Goal: Transaction & Acquisition: Book appointment/travel/reservation

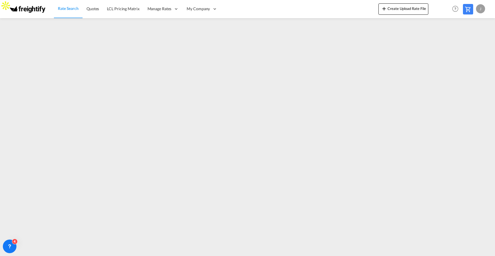
click at [64, 9] on span "Rate Search" at bounding box center [68, 8] width 21 height 5
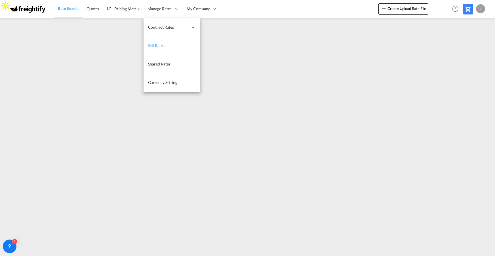
click at [158, 47] on span "Sell Rates" at bounding box center [156, 45] width 16 height 5
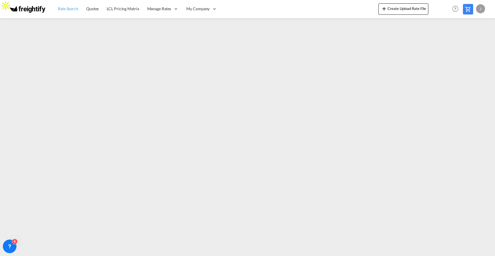
click at [71, 10] on span "Rate Search" at bounding box center [68, 8] width 20 height 5
drag, startPoint x: 65, startPoint y: 8, endPoint x: 67, endPoint y: 15, distance: 7.0
click at [65, 9] on span "Rate Search" at bounding box center [68, 8] width 21 height 5
click at [90, 8] on span "Quotes" at bounding box center [93, 8] width 12 height 5
click at [66, 10] on span "Rate Search" at bounding box center [68, 8] width 20 height 5
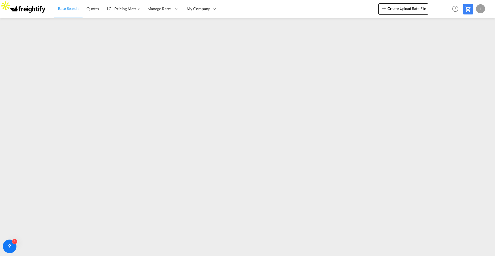
click at [466, 9] on md-icon at bounding box center [468, 9] width 7 height 7
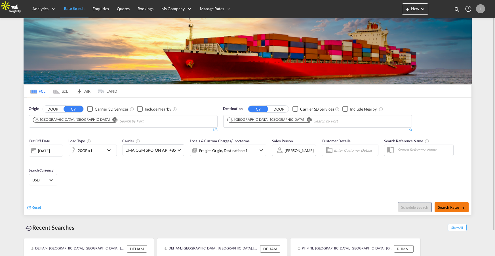
click at [455, 205] on span "Search Rates" at bounding box center [451, 207] width 27 height 5
type input "DEHAM to [GEOGRAPHIC_DATA] / [DATE]"
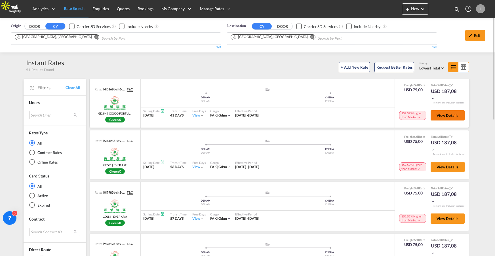
click at [446, 115] on span "View Details" at bounding box center [448, 115] width 22 height 5
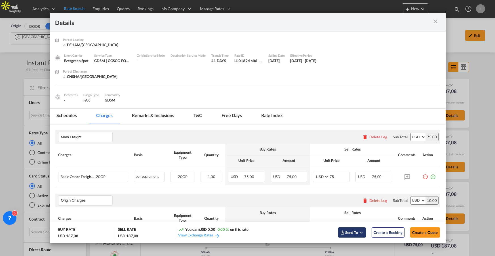
click at [359, 233] on md-icon "Open sync menu" at bounding box center [361, 232] width 5 height 5
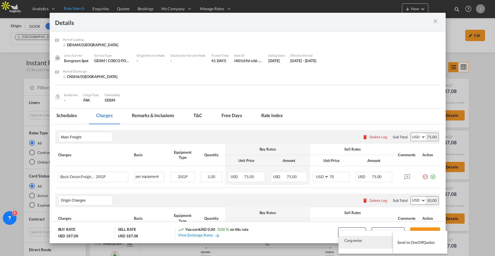
click at [307, 231] on md-backdrop at bounding box center [247, 128] width 495 height 256
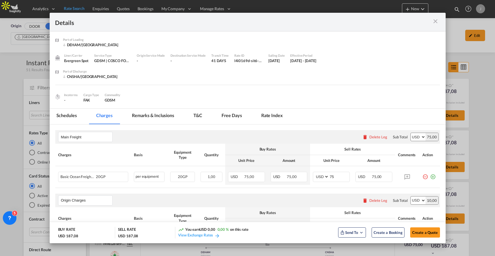
click at [435, 20] on md-icon "icon-close m-3 fg-AAA8AD cursor" at bounding box center [435, 21] width 7 height 7
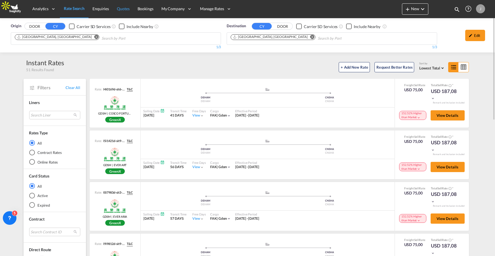
click at [121, 8] on span "Quotes" at bounding box center [123, 8] width 12 height 5
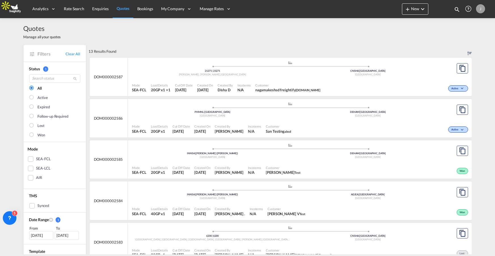
click at [321, 87] on div "Customer nagamakeshsd freightify freightify.com" at bounding box center [287, 88] width 69 height 14
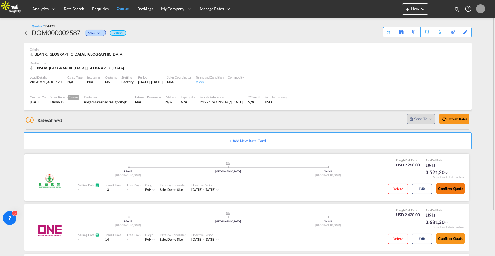
click at [455, 186] on button "Confirm Quote" at bounding box center [450, 189] width 28 height 10
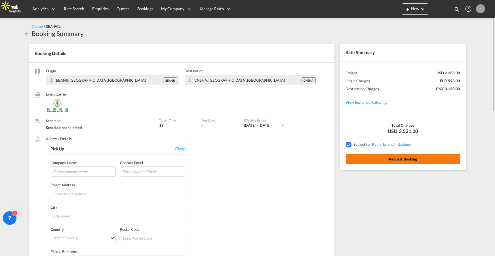
click at [377, 160] on button "Request Booking" at bounding box center [403, 159] width 115 height 10
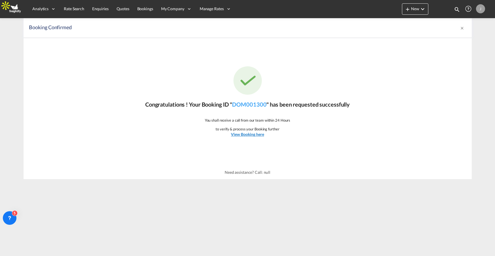
click at [246, 133] on u "View Booking here" at bounding box center [247, 134] width 33 height 5
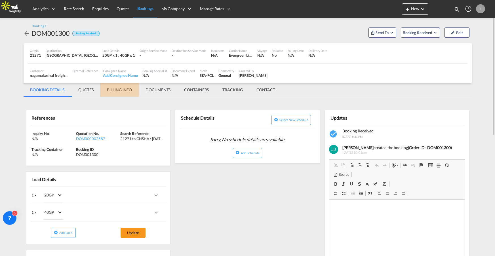
click at [119, 91] on md-tab-item "BILLING INFO" at bounding box center [119, 90] width 39 height 14
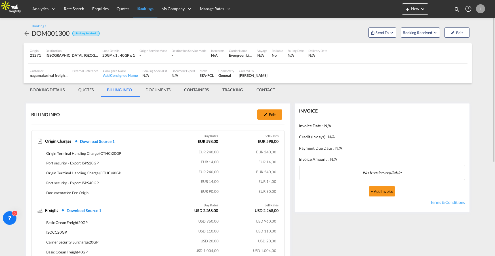
click at [58, 91] on md-tab-item "BOOKING DETAILS" at bounding box center [48, 90] width 48 height 14
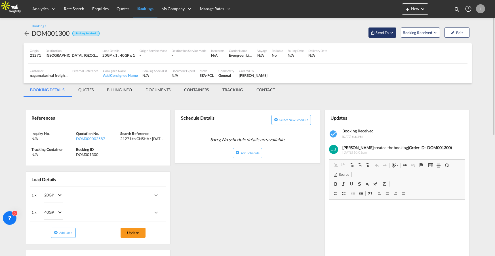
click at [387, 32] on span "Send To" at bounding box center [382, 33] width 14 height 6
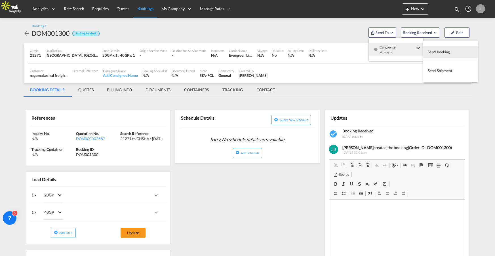
click at [164, 90] on md-backdrop at bounding box center [247, 128] width 495 height 256
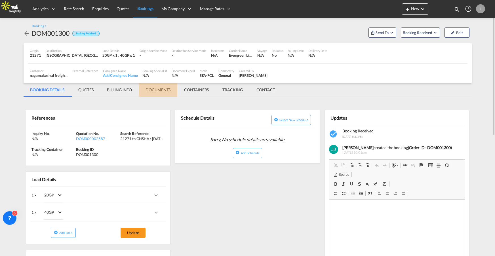
click at [157, 89] on md-tab-item "DOCUMENTS" at bounding box center [158, 90] width 39 height 14
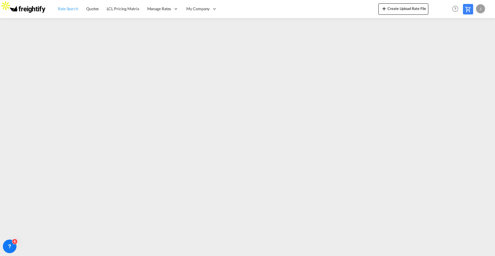
click at [71, 12] on link "Rate Search" at bounding box center [68, 9] width 28 height 18
click at [96, 10] on span "Quotes" at bounding box center [93, 8] width 12 height 5
